Goal: Find contact information: Find contact information

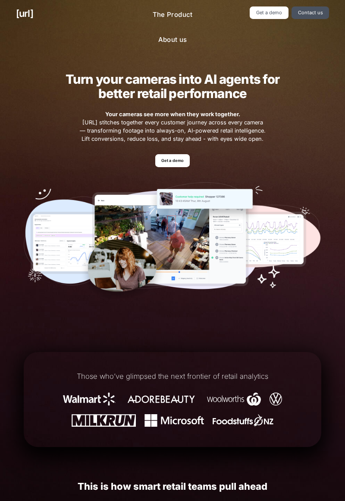
click at [28, 18] on link "[URL]" at bounding box center [24, 13] width 17 height 14
click at [269, 9] on link "Get a demo" at bounding box center [269, 12] width 38 height 13
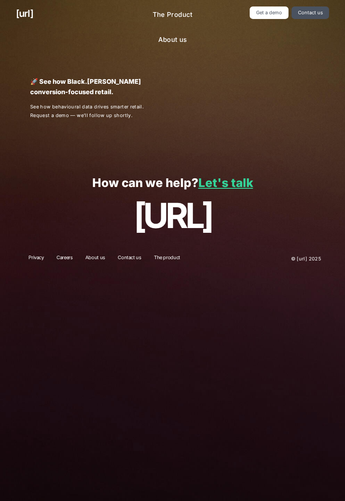
click at [233, 183] on link "Let's talk" at bounding box center [226, 182] width 55 height 15
